Goal: Task Accomplishment & Management: Manage account settings

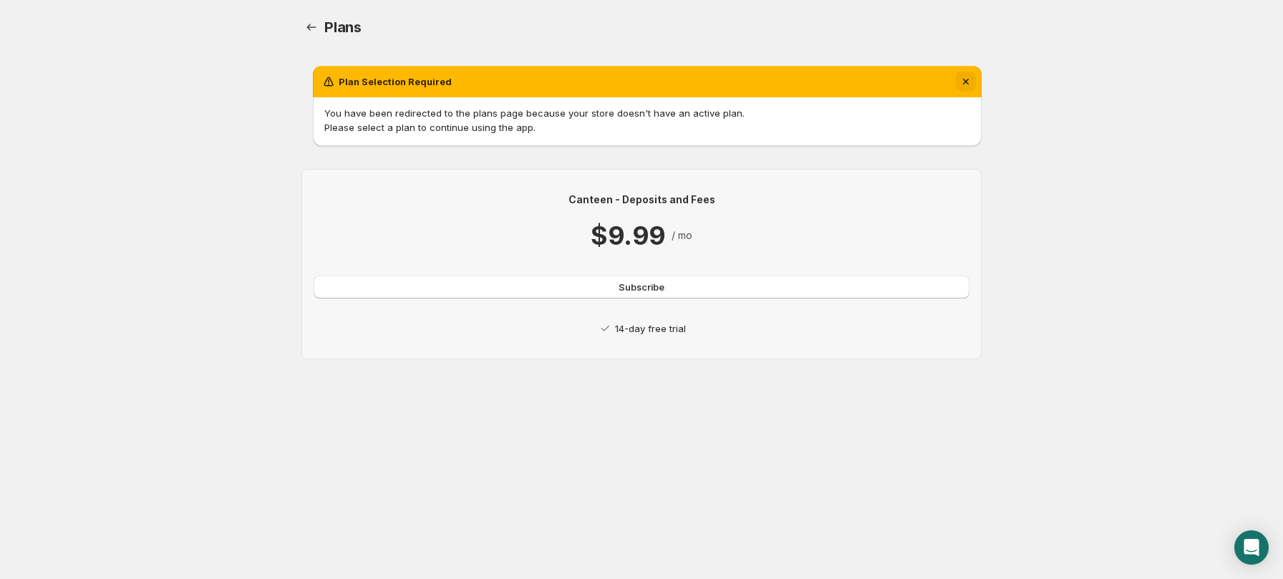
click at [967, 79] on icon "Dismiss notification" at bounding box center [966, 81] width 14 height 14
click at [148, 379] on body "Home Help Plans. This page is ready Plans Plan Selection Required You have been…" at bounding box center [641, 289] width 1283 height 579
click at [963, 77] on icon "Dismiss notification" at bounding box center [966, 81] width 14 height 14
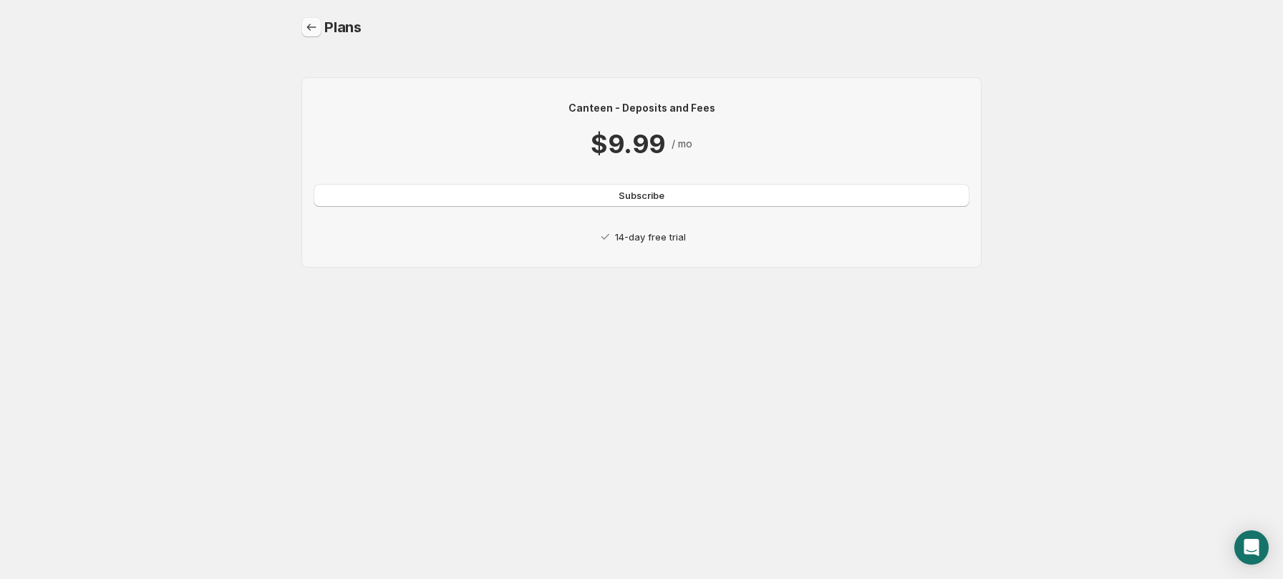
click at [313, 25] on icon "Home" at bounding box center [311, 27] width 14 height 14
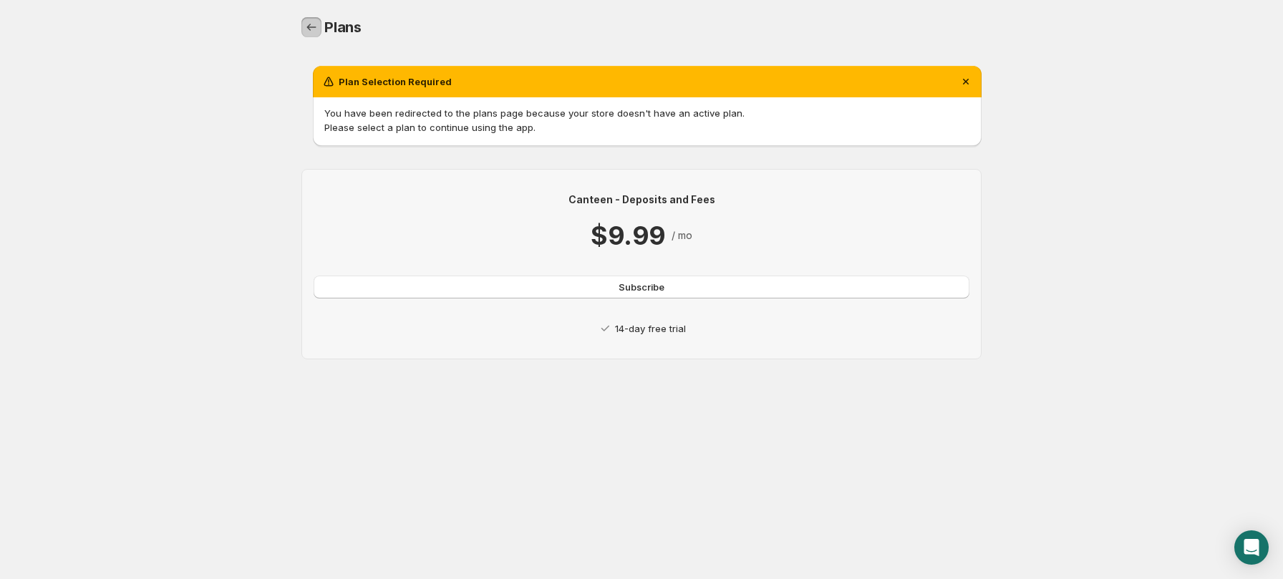
click at [311, 25] on icon "Home" at bounding box center [311, 27] width 14 height 14
